Goal: Find specific page/section: Find specific page/section

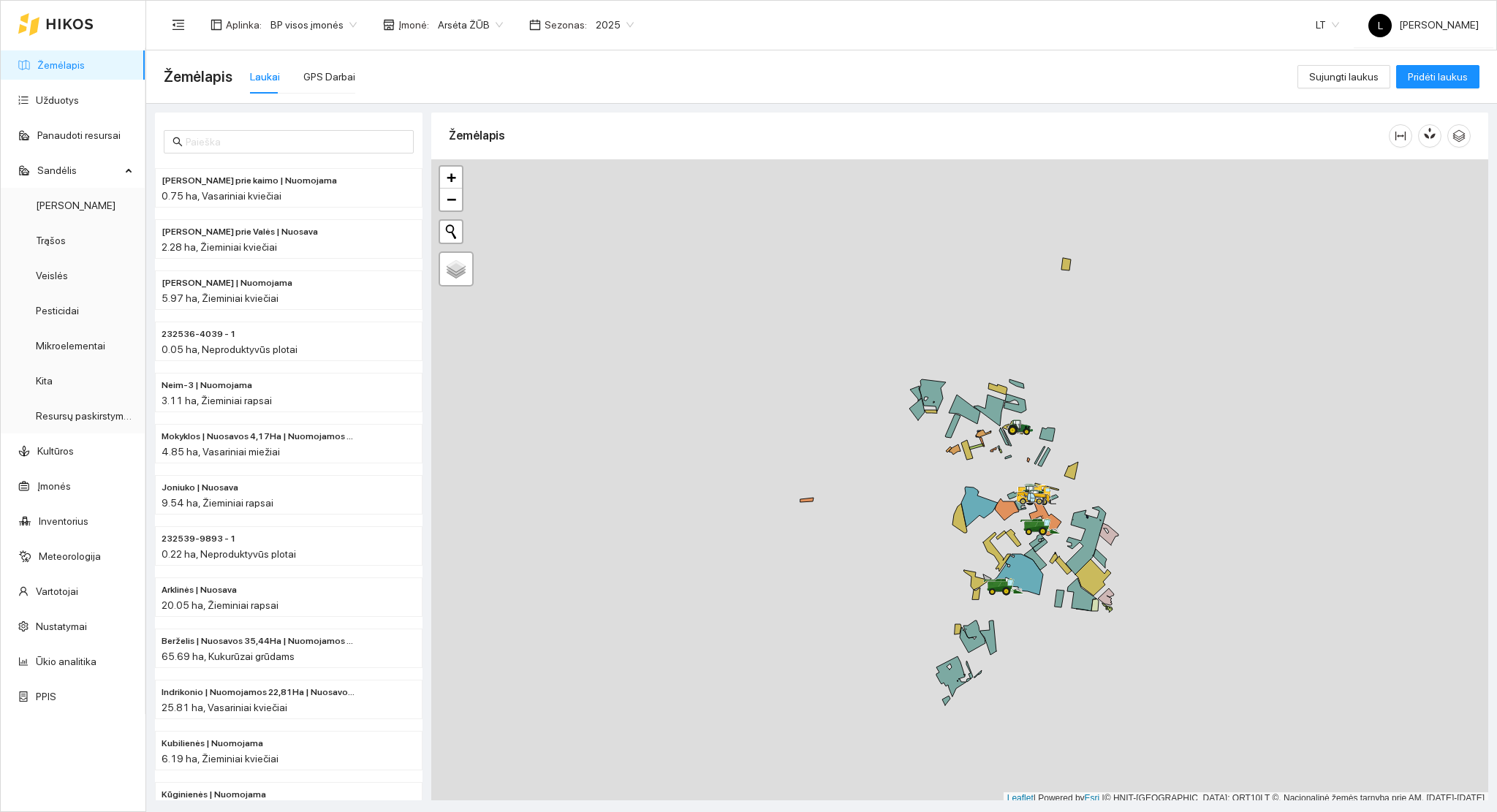
click at [70, 59] on link "Žemėlapis" at bounding box center [61, 65] width 48 height 11
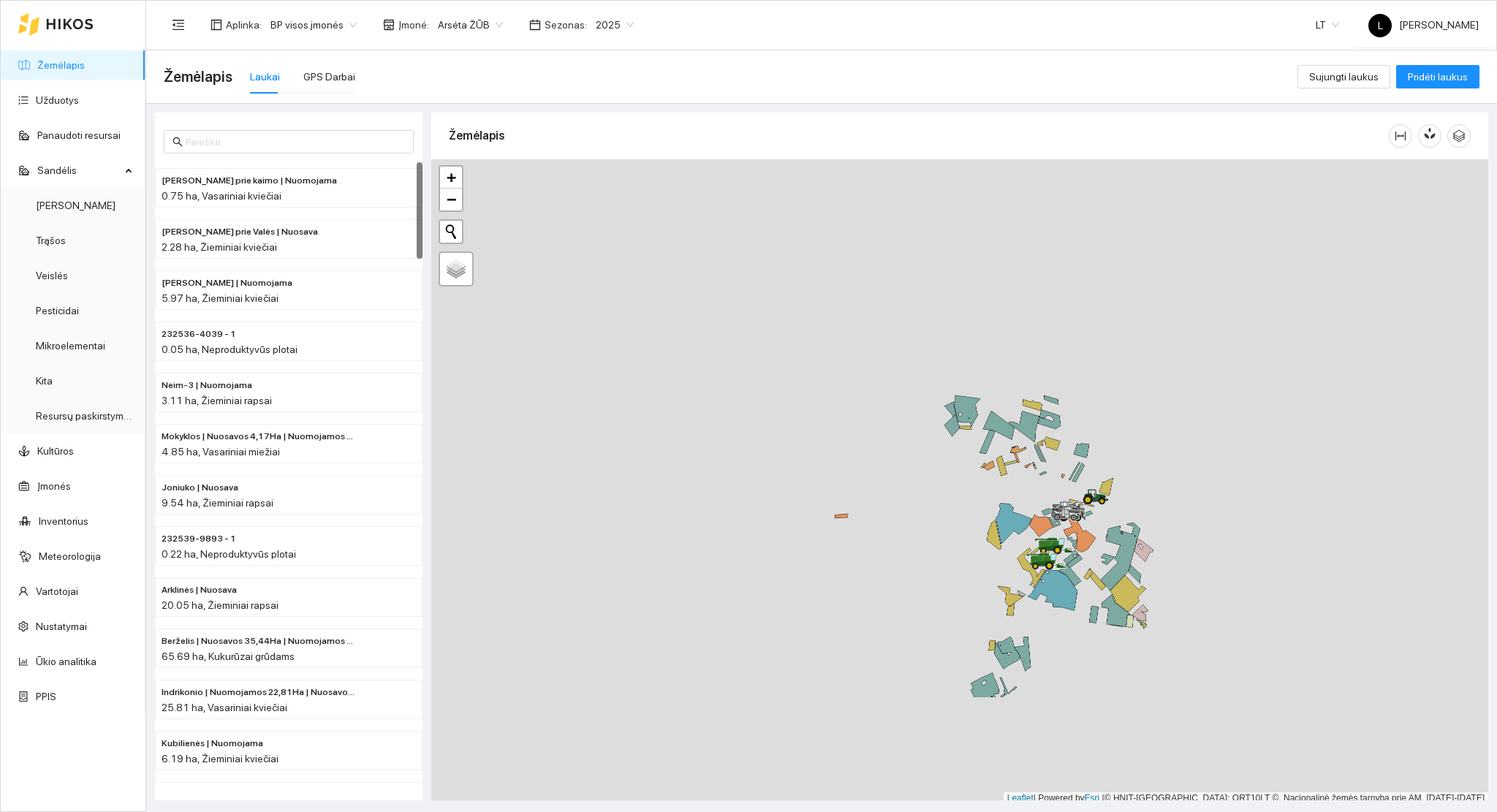
scroll to position [4, 0]
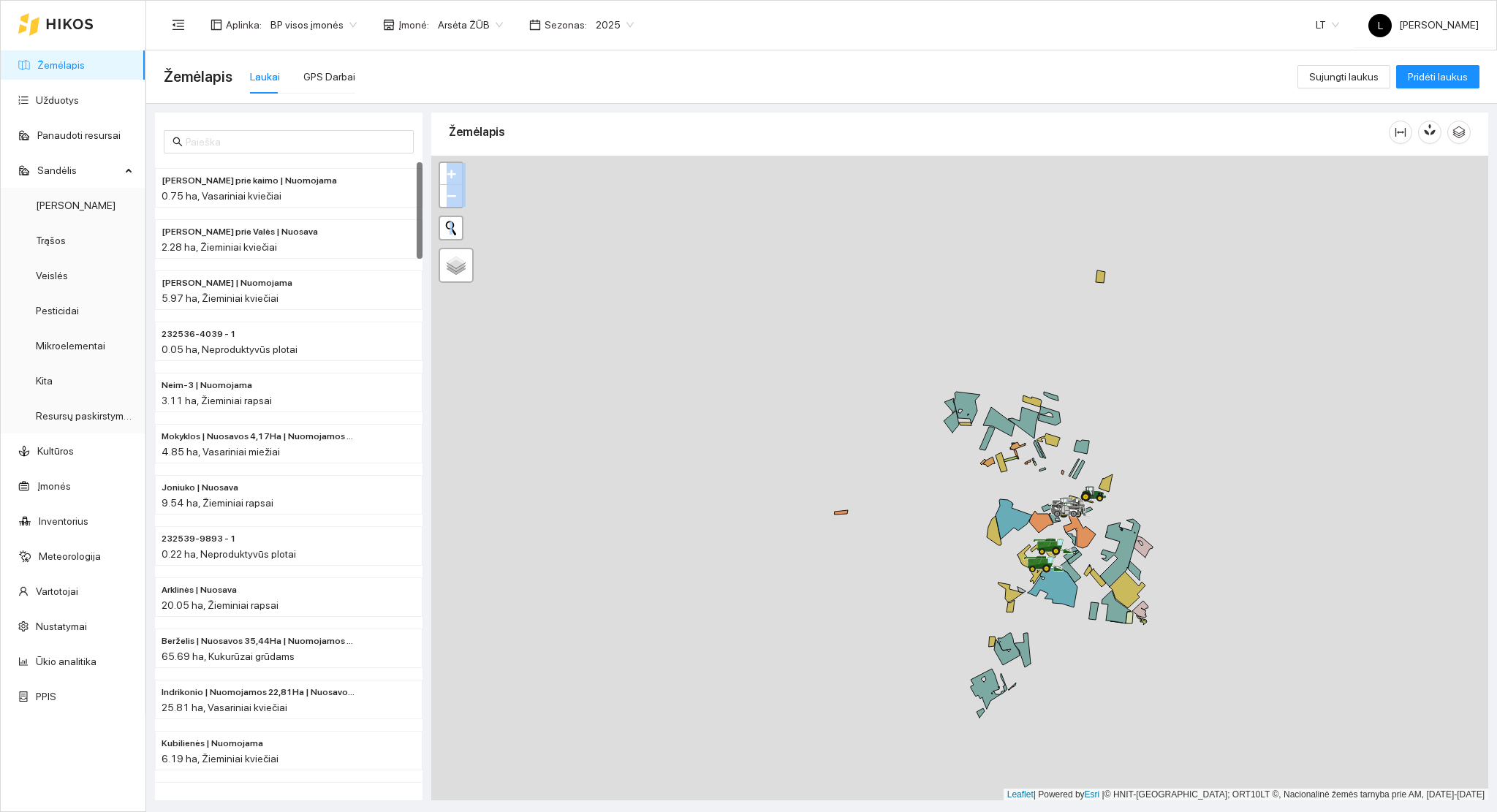
drag, startPoint x: 1085, startPoint y: 560, endPoint x: 1059, endPoint y: 409, distance: 153.2
click at [1059, 409] on div at bounding box center [959, 478] width 1057 height 645
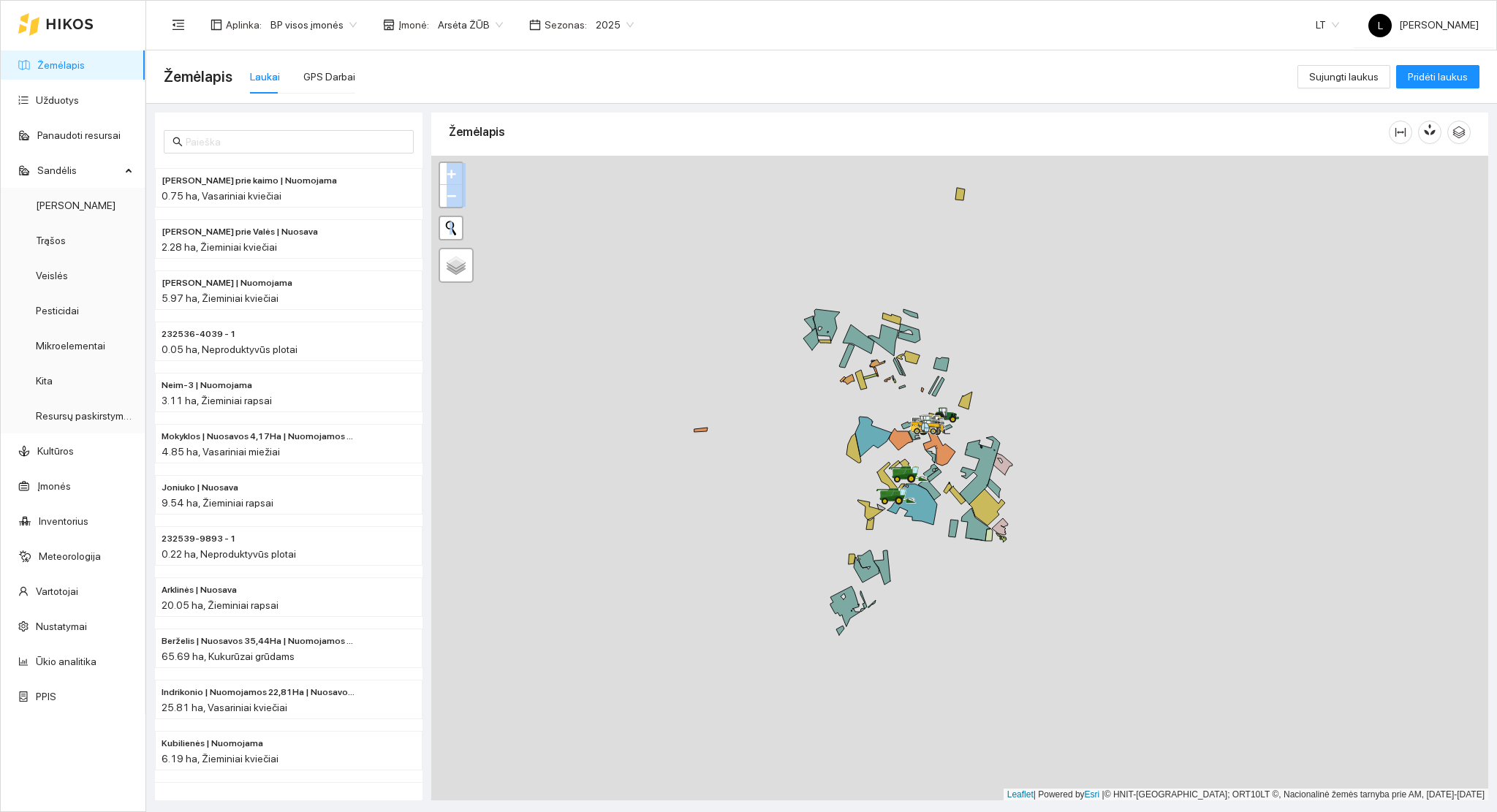
drag, startPoint x: 1100, startPoint y: 484, endPoint x: 898, endPoint y: 371, distance: 231.5
click at [958, 392] on icon at bounding box center [964, 400] width 14 height 17
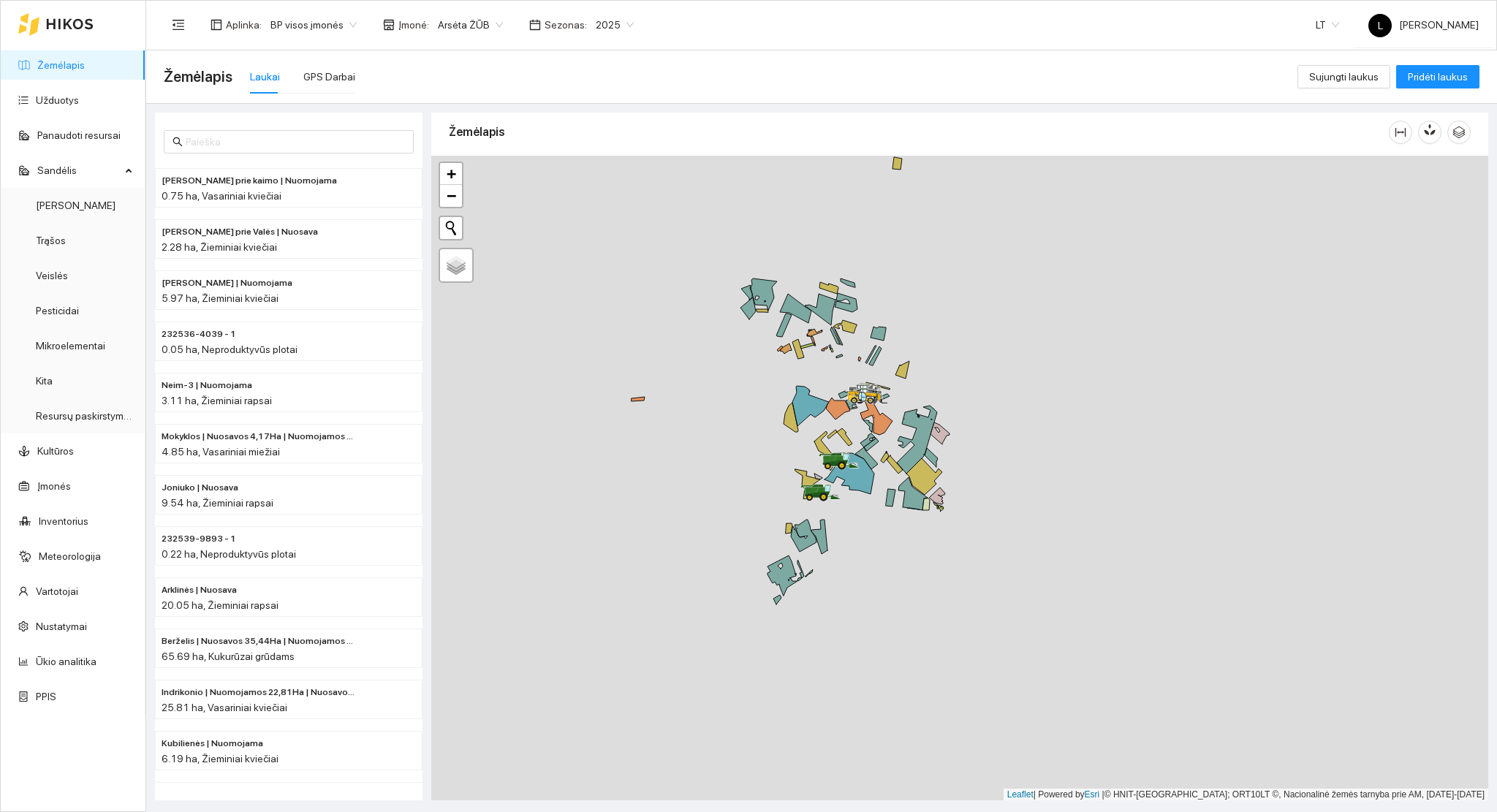
click at [592, 139] on div "Žemėlapis" at bounding box center [919, 132] width 940 height 42
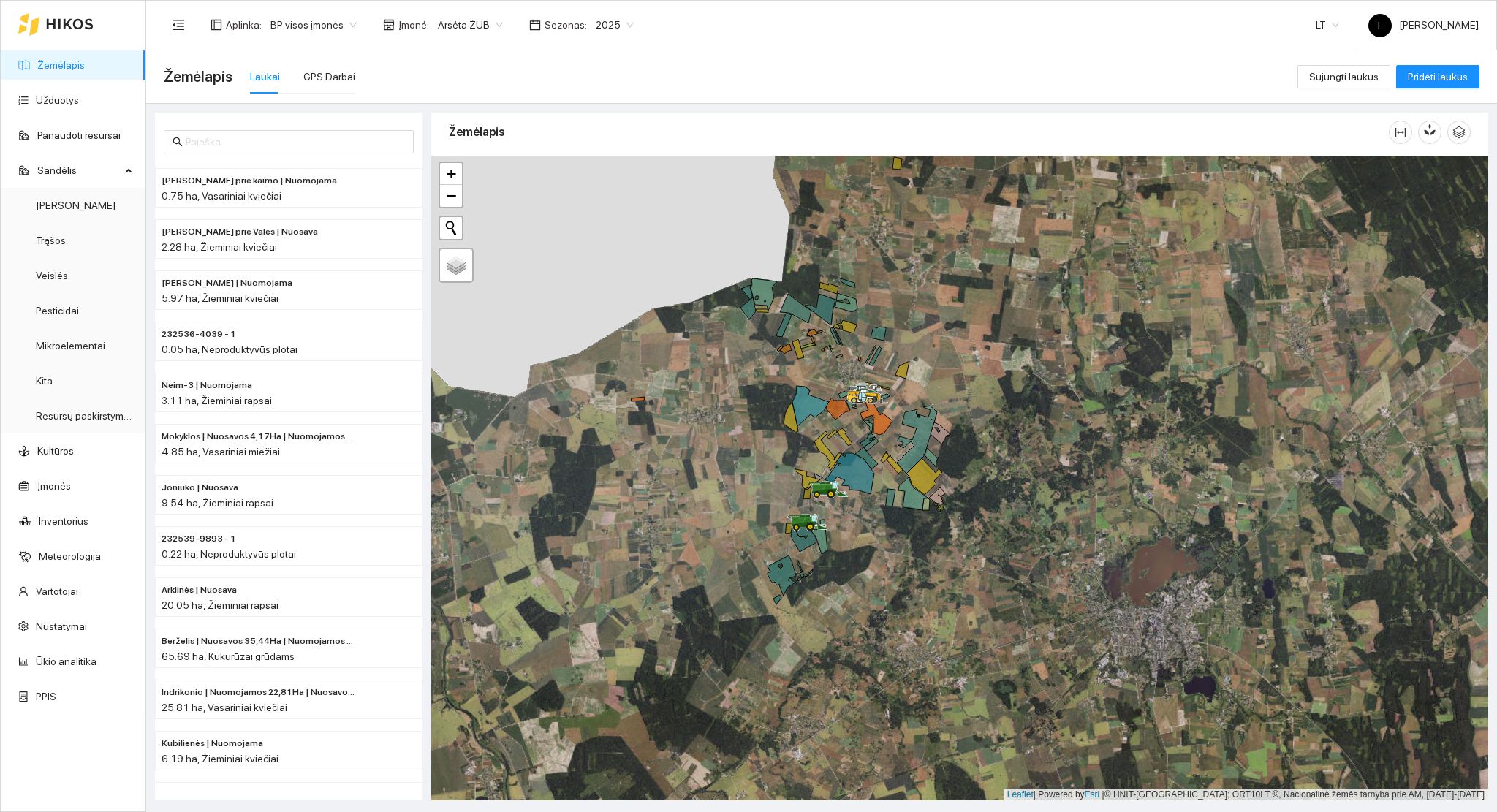
drag, startPoint x: 850, startPoint y: 414, endPoint x: 853, endPoint y: 426, distance: 12.4
click at [851, 426] on div at bounding box center [959, 478] width 1057 height 645
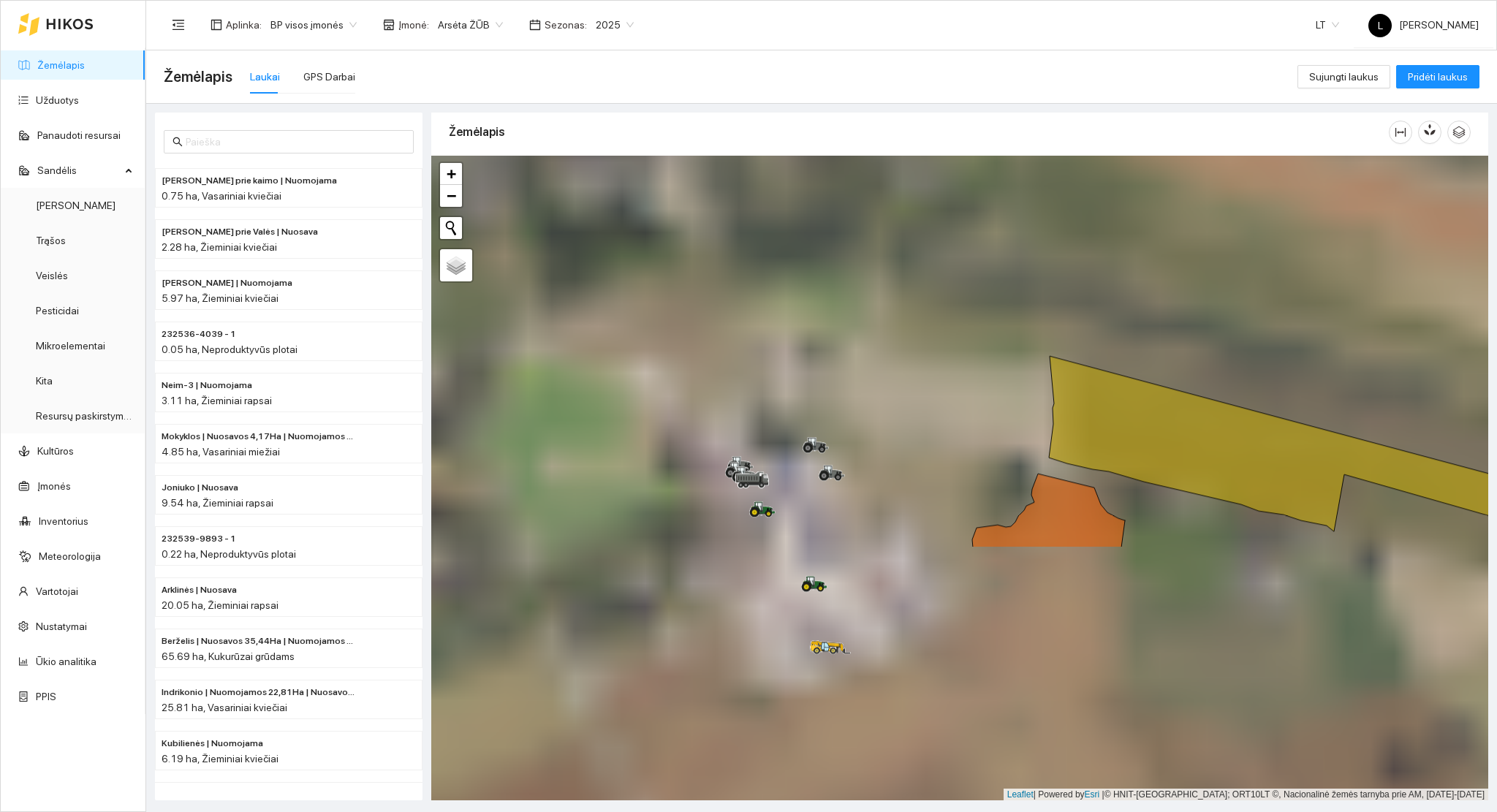
drag, startPoint x: 839, startPoint y: 688, endPoint x: 896, endPoint y: 367, distance: 326.0
click at [896, 367] on div at bounding box center [959, 478] width 1057 height 645
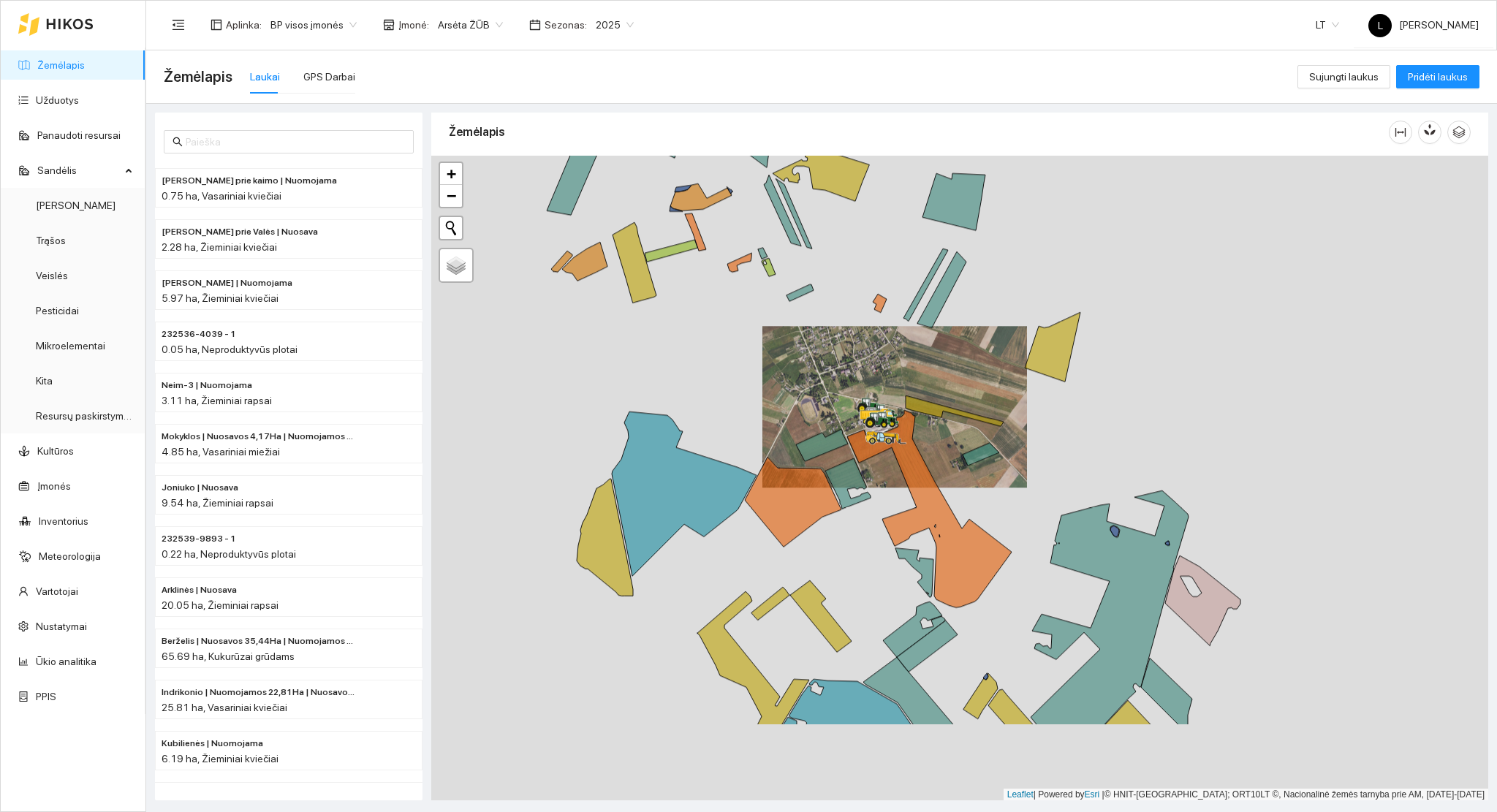
drag, startPoint x: 943, startPoint y: 621, endPoint x: 892, endPoint y: 423, distance: 204.5
click at [895, 431] on div at bounding box center [959, 478] width 1057 height 645
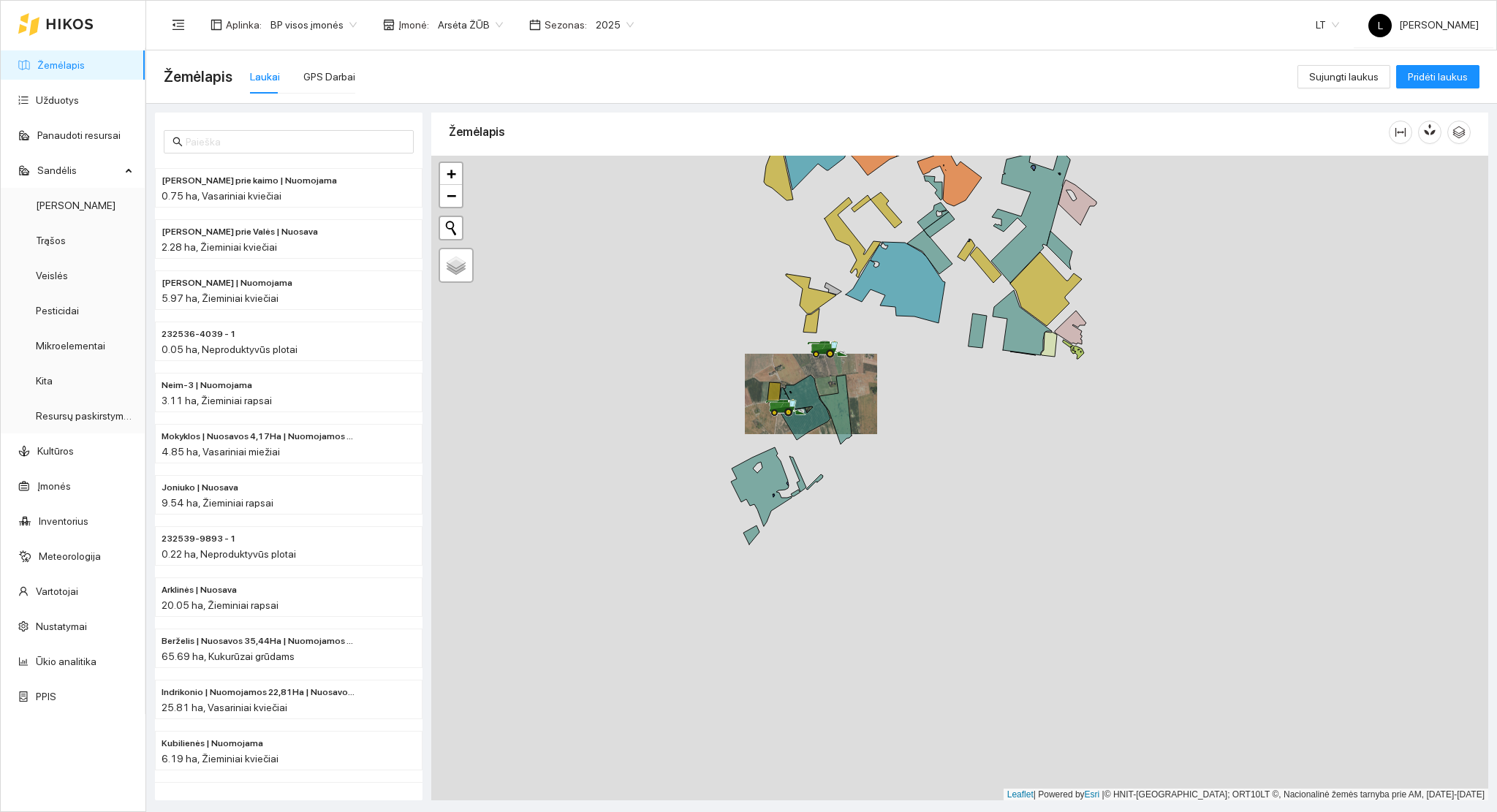
drag, startPoint x: 805, startPoint y: 344, endPoint x: 702, endPoint y: 484, distance: 173.8
click at [705, 481] on div at bounding box center [959, 478] width 1057 height 645
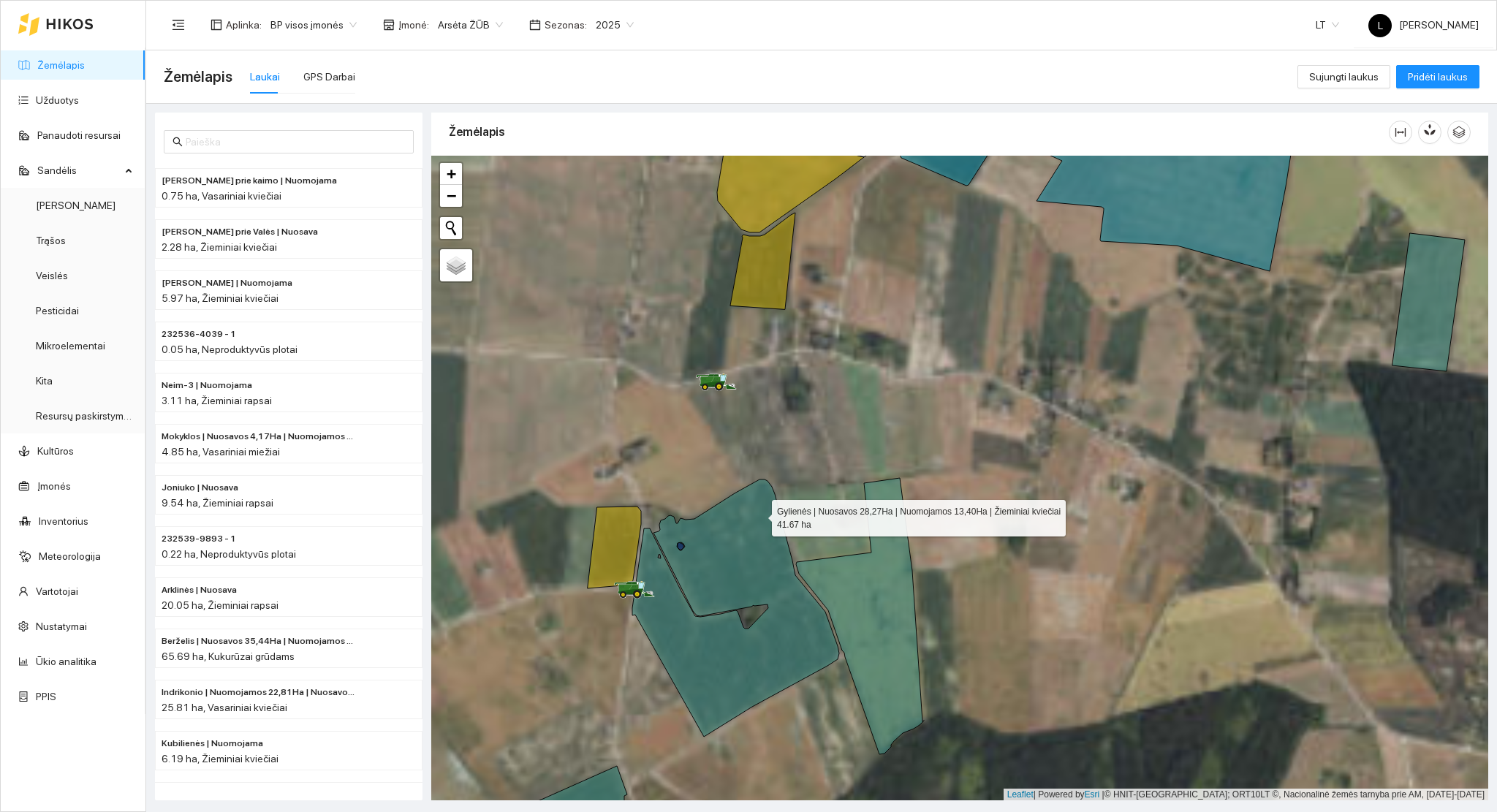
drag, startPoint x: 734, startPoint y: 508, endPoint x: 787, endPoint y: 512, distance: 53.2
click at [787, 512] on icon at bounding box center [735, 608] width 206 height 257
